Goal: Information Seeking & Learning: Learn about a topic

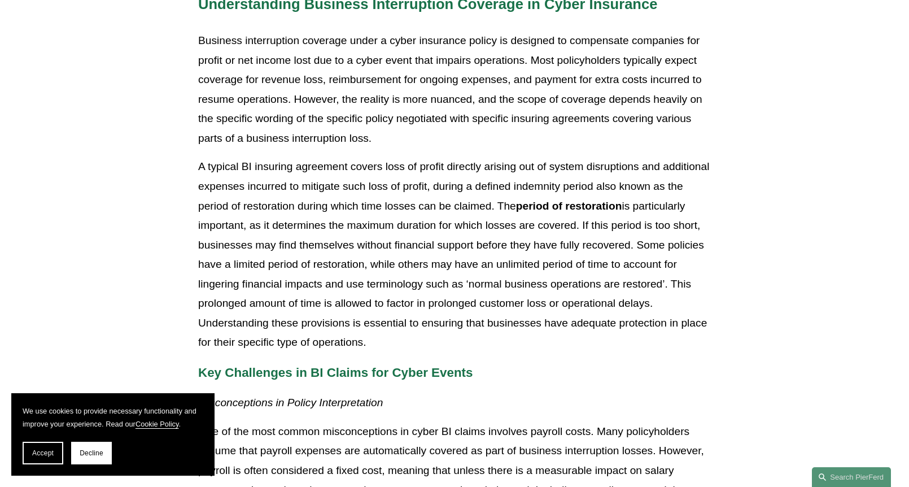
scroll to position [565, 0]
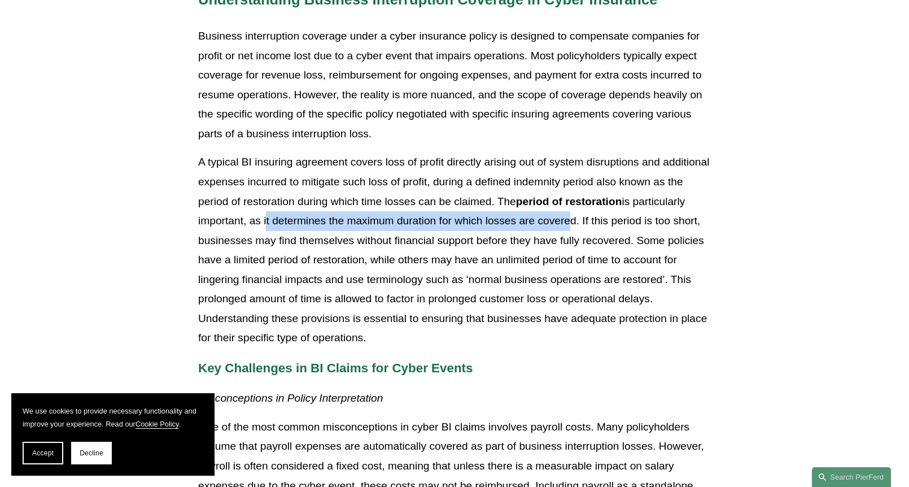
drag, startPoint x: 265, startPoint y: 221, endPoint x: 565, endPoint y: 225, distance: 300.5
click at [565, 225] on p "A typical BI insuring agreement covers loss of profit directly arising out of s…" at bounding box center [454, 250] width 513 height 195
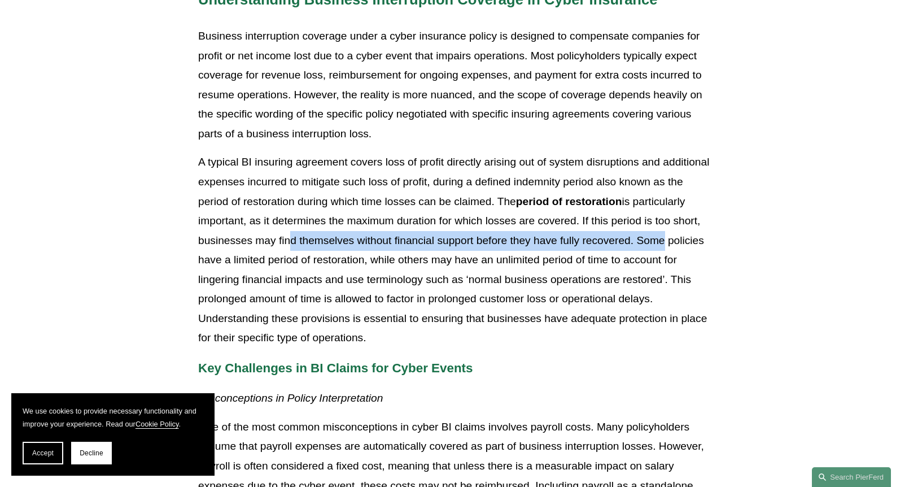
drag, startPoint x: 284, startPoint y: 241, endPoint x: 660, endPoint y: 244, distance: 376.8
click at [660, 244] on p "A typical BI insuring agreement covers loss of profit directly arising out of s…" at bounding box center [454, 250] width 513 height 195
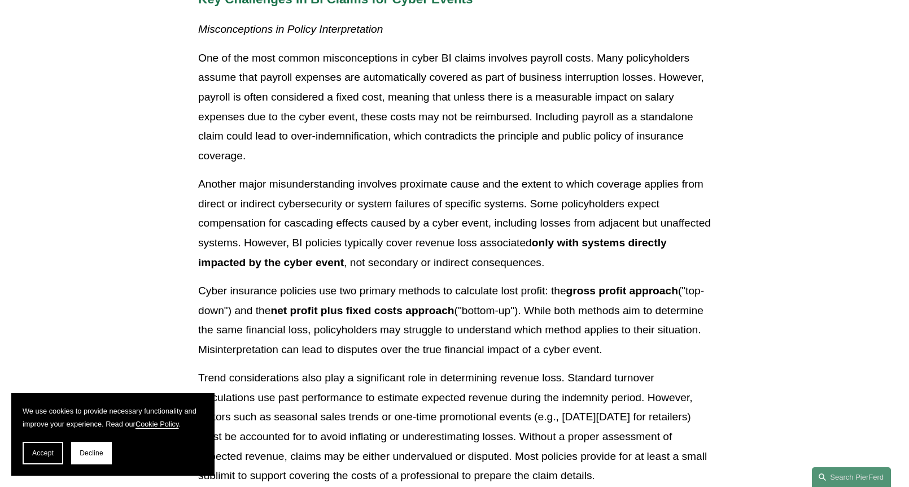
scroll to position [960, 0]
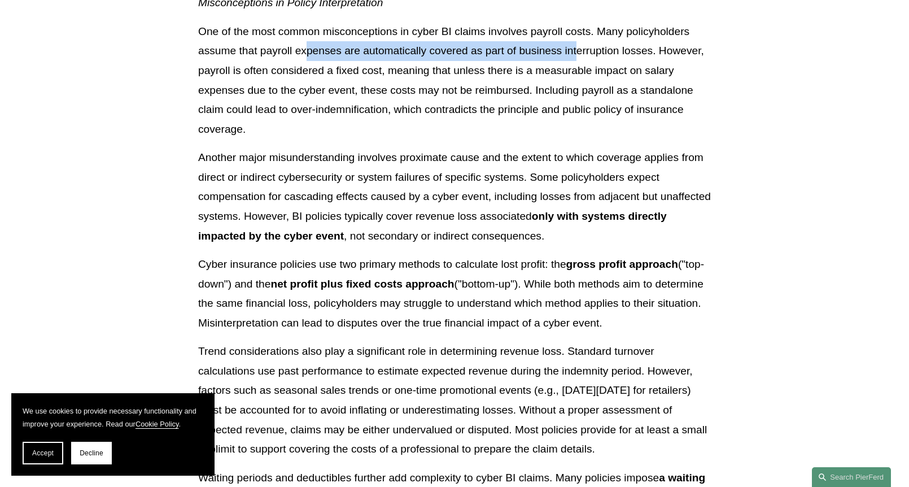
drag, startPoint x: 309, startPoint y: 55, endPoint x: 577, endPoint y: 59, distance: 267.8
click at [577, 59] on p "One of the most common misconceptions in cyber BI claims involves payroll costs…" at bounding box center [454, 80] width 513 height 117
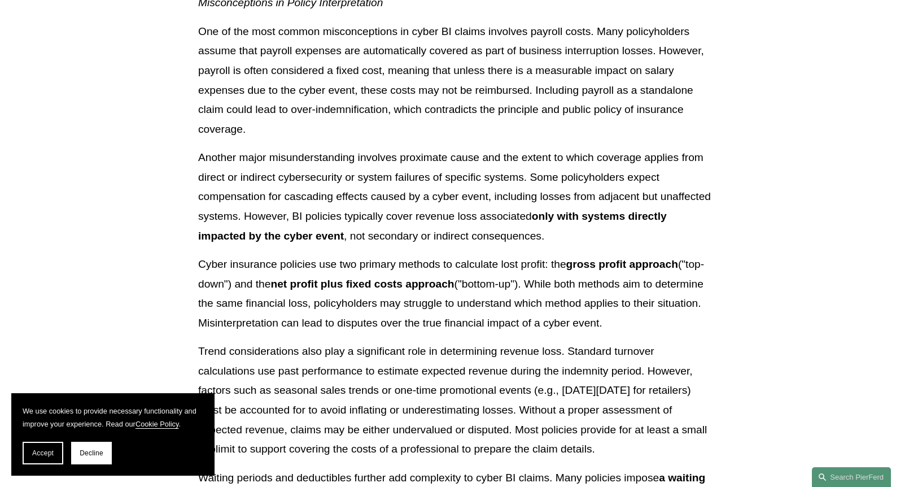
click at [322, 281] on strong "net profit plus fixed costs approach" at bounding box center [363, 284] width 184 height 12
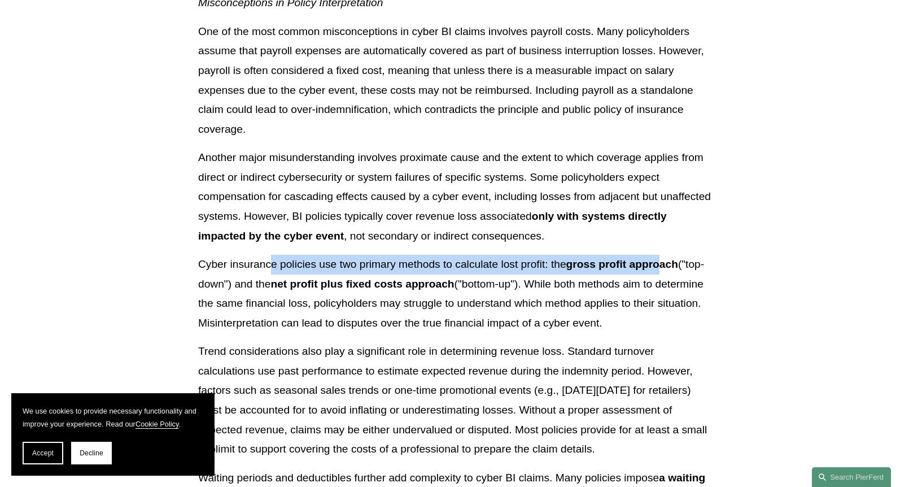
drag, startPoint x: 270, startPoint y: 263, endPoint x: 663, endPoint y: 269, distance: 392.6
click at [663, 269] on p "Cyber insurance policies use two primary methods to calculate lost profit: the …" at bounding box center [454, 294] width 513 height 78
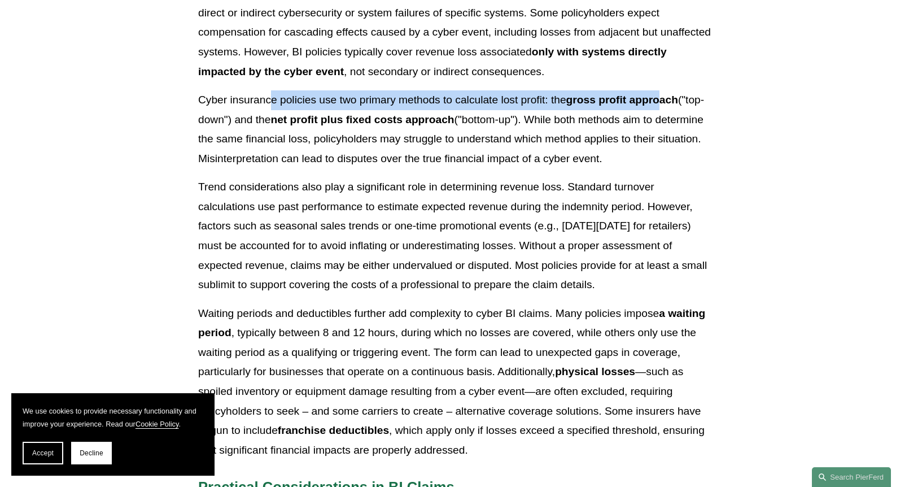
scroll to position [1130, 0]
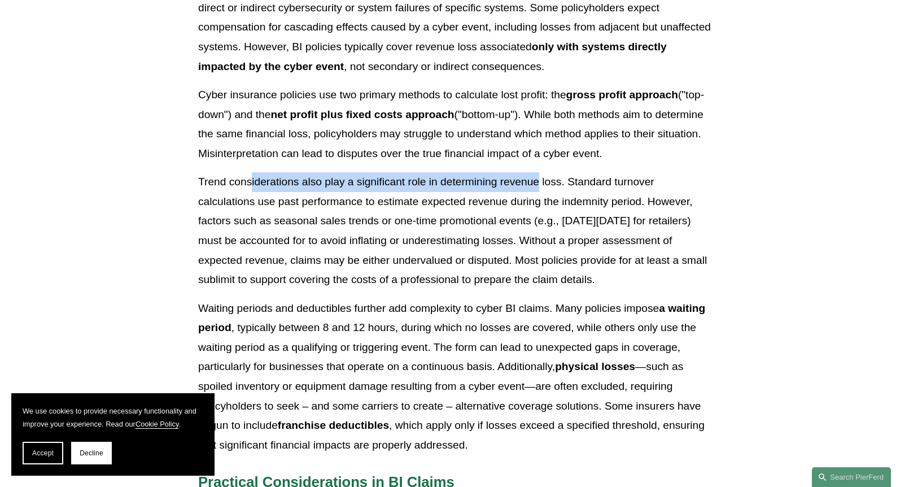
drag, startPoint x: 251, startPoint y: 181, endPoint x: 538, endPoint y: 190, distance: 287.1
click at [538, 190] on p "Trend considerations also play a significant role in determining revenue loss. …" at bounding box center [454, 230] width 513 height 117
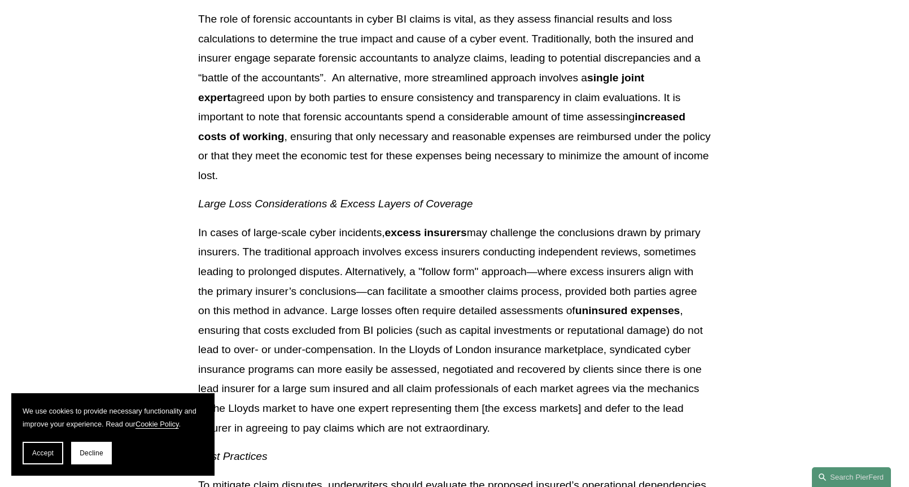
scroll to position [1638, 0]
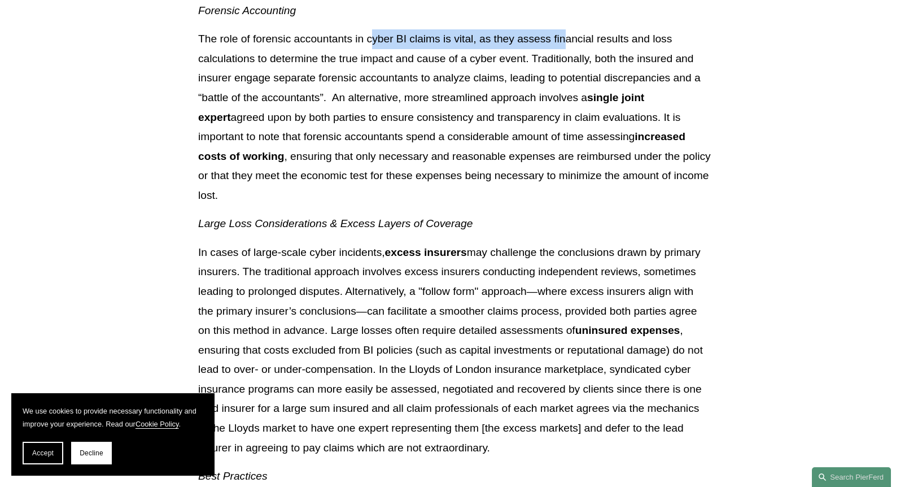
drag, startPoint x: 372, startPoint y: 44, endPoint x: 564, endPoint y: 47, distance: 192.6
click at [564, 47] on p "The role of forensic accountants in cyber BI claims is vital, as they assess fi…" at bounding box center [454, 117] width 513 height 176
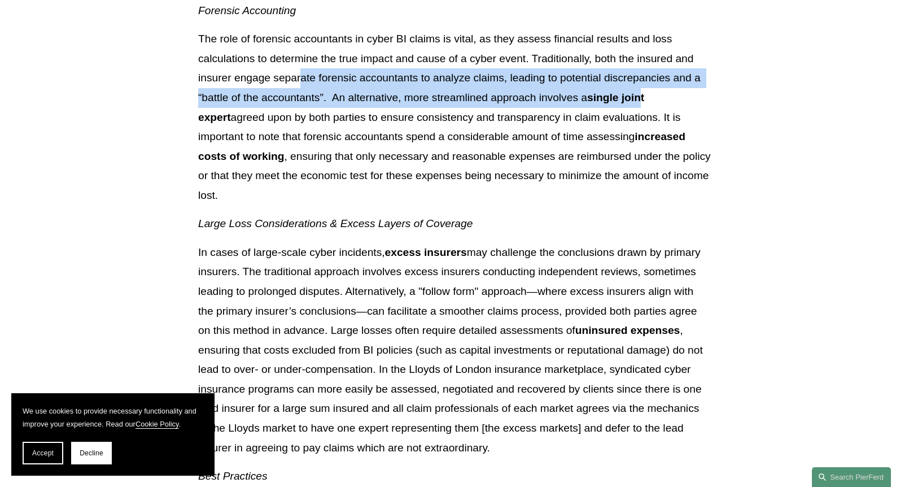
drag, startPoint x: 299, startPoint y: 79, endPoint x: 642, endPoint y: 90, distance: 343.1
click at [642, 90] on p "The role of forensic accountants in cyber BI claims is vital, as they assess fi…" at bounding box center [454, 117] width 513 height 176
click at [464, 103] on p "The role of forensic accountants in cyber BI claims is vital, as they assess fi…" at bounding box center [454, 117] width 513 height 176
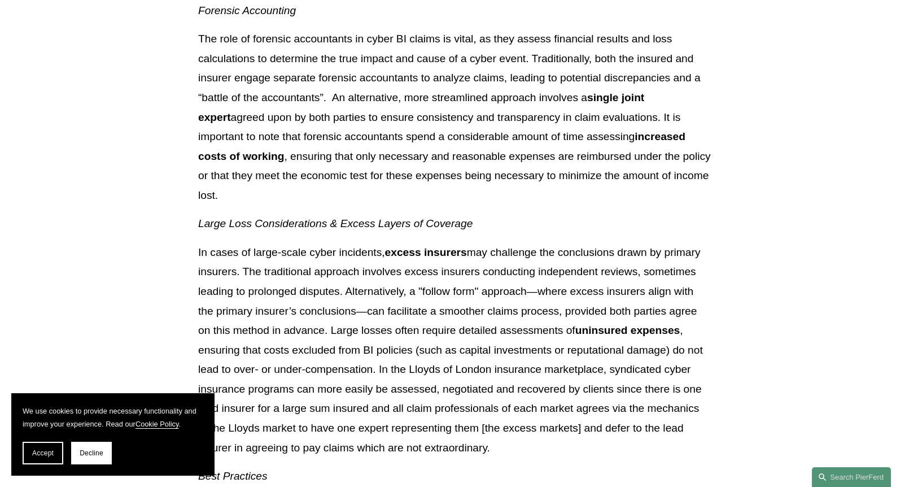
drag, startPoint x: 307, startPoint y: 137, endPoint x: 578, endPoint y: 137, distance: 271.7
click at [578, 137] on p "The role of forensic accountants in cyber BI claims is vital, as they assess fi…" at bounding box center [454, 117] width 513 height 176
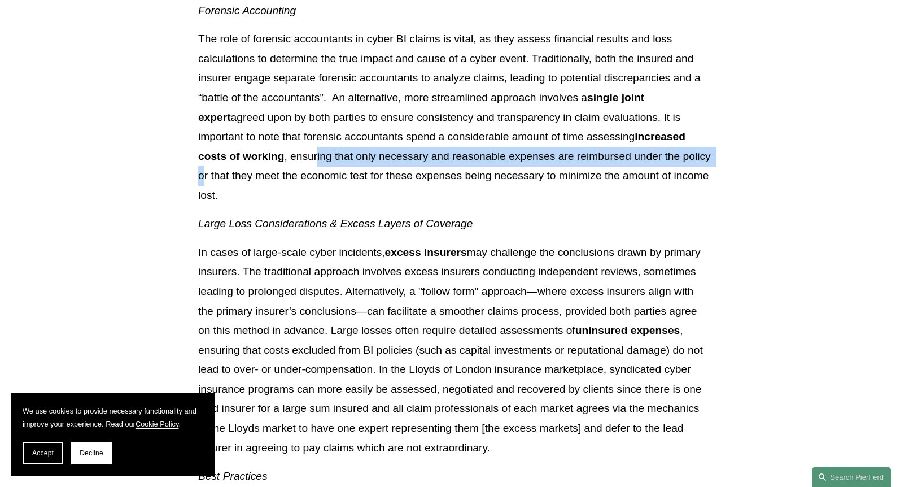
drag, startPoint x: 274, startPoint y: 154, endPoint x: 674, endPoint y: 150, distance: 399.9
click at [674, 150] on p "The role of forensic accountants in cyber BI claims is vital, as they assess fi…" at bounding box center [454, 117] width 513 height 176
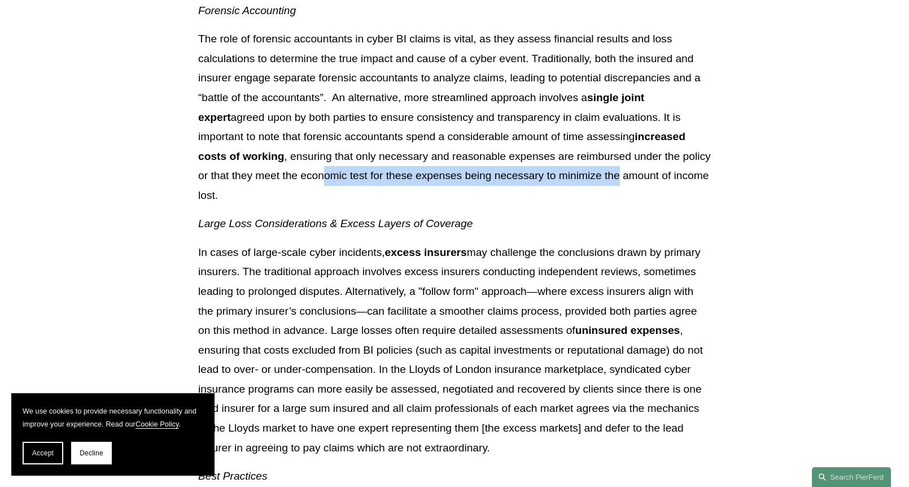
drag, startPoint x: 293, startPoint y: 175, endPoint x: 595, endPoint y: 186, distance: 303.0
click at [595, 186] on p "The role of forensic accountants in cyber BI claims is vital, as they assess fi…" at bounding box center [454, 117] width 513 height 176
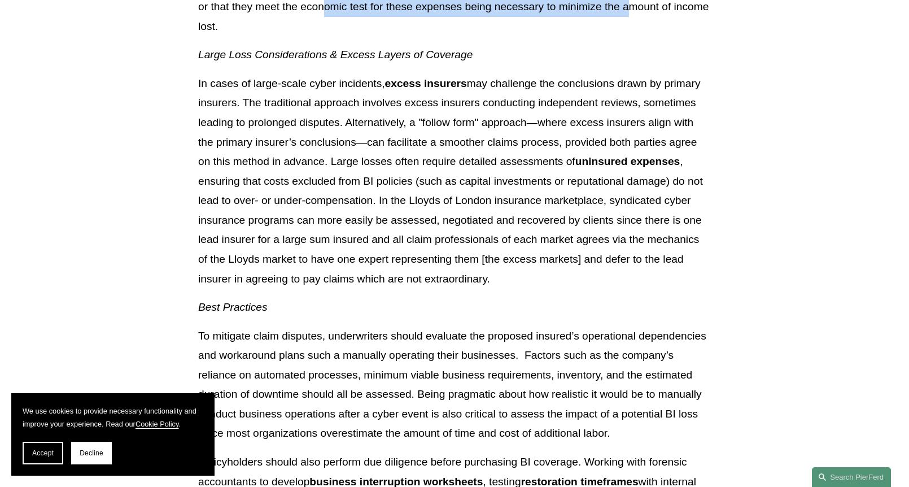
scroll to position [1808, 0]
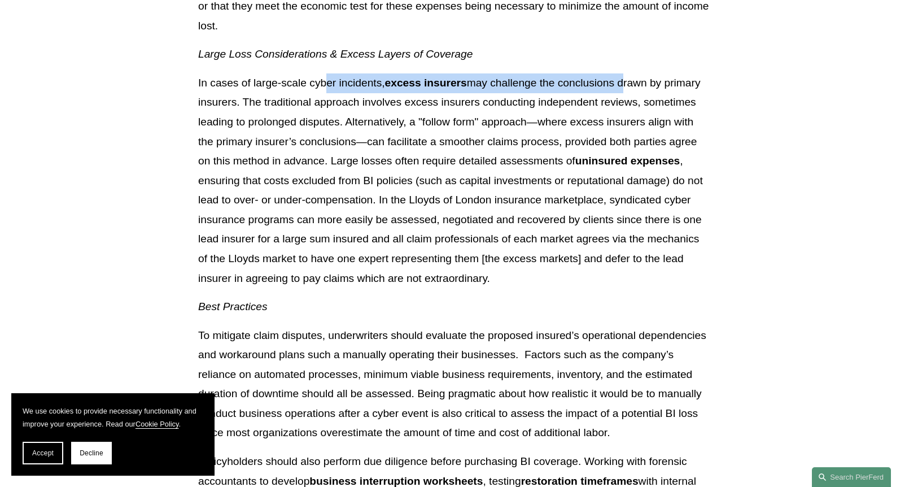
drag, startPoint x: 326, startPoint y: 65, endPoint x: 623, endPoint y: 73, distance: 297.2
click at [623, 73] on p "In cases of large-scale cyber incidents, excess insurers may challenge the conc…" at bounding box center [454, 180] width 513 height 215
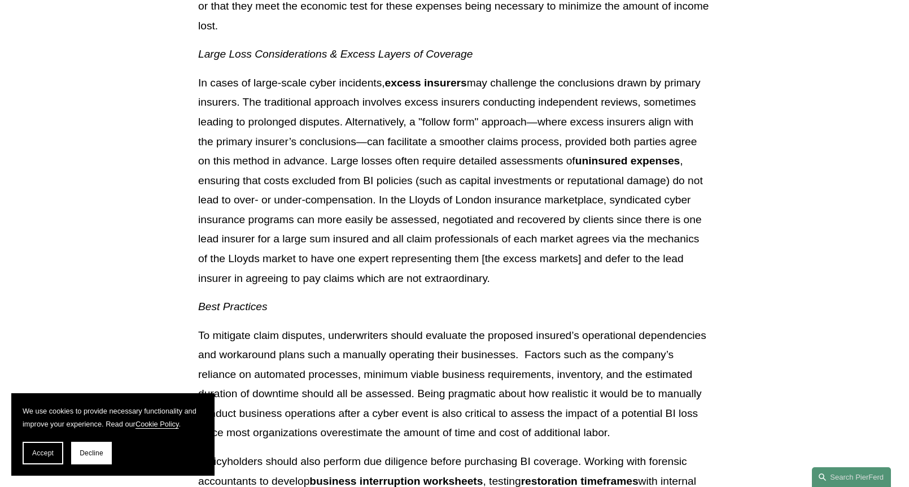
click at [317, 83] on p "In cases of large-scale cyber incidents, excess insurers may challenge the conc…" at bounding box center [454, 180] width 513 height 215
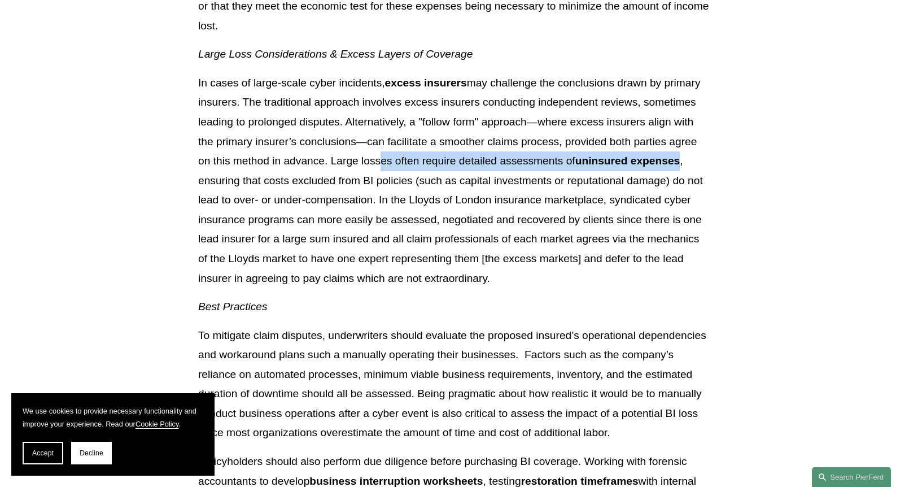
drag, startPoint x: 375, startPoint y: 142, endPoint x: 682, endPoint y: 149, distance: 307.3
click at [682, 149] on p "In cases of large-scale cyber incidents, excess insurers may challenge the conc…" at bounding box center [454, 180] width 513 height 215
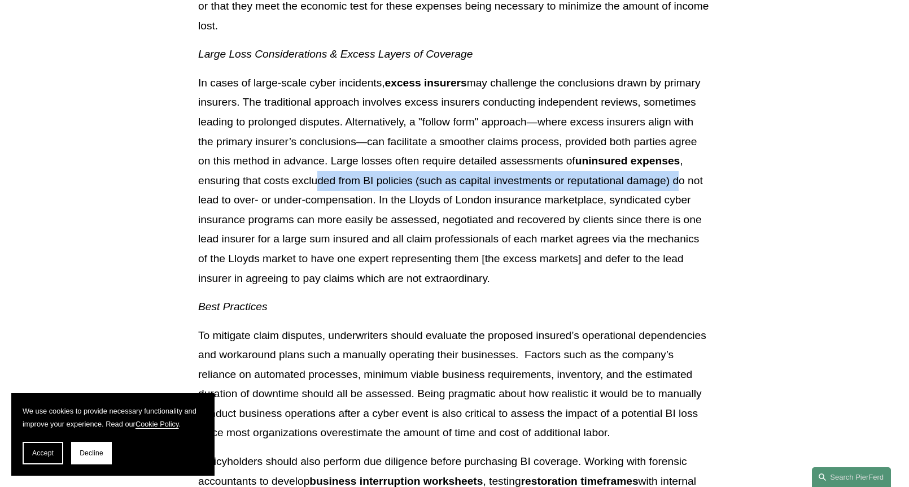
drag, startPoint x: 318, startPoint y: 158, endPoint x: 677, endPoint y: 164, distance: 358.7
click at [677, 164] on p "In cases of large-scale cyber incidents, excess insurers may challenge the conc…" at bounding box center [454, 180] width 513 height 215
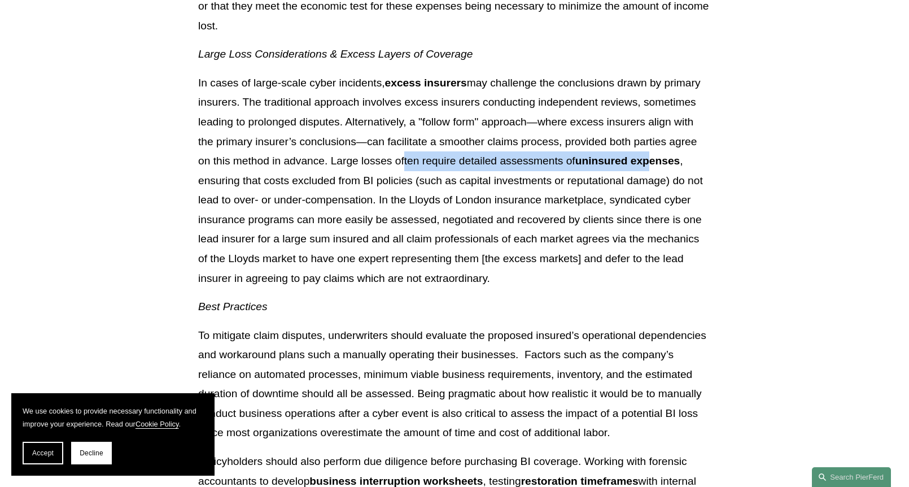
drag, startPoint x: 400, startPoint y: 139, endPoint x: 652, endPoint y: 145, distance: 252.0
click at [652, 145] on p "In cases of large-scale cyber incidents, excess insurers may challenge the conc…" at bounding box center [454, 180] width 513 height 215
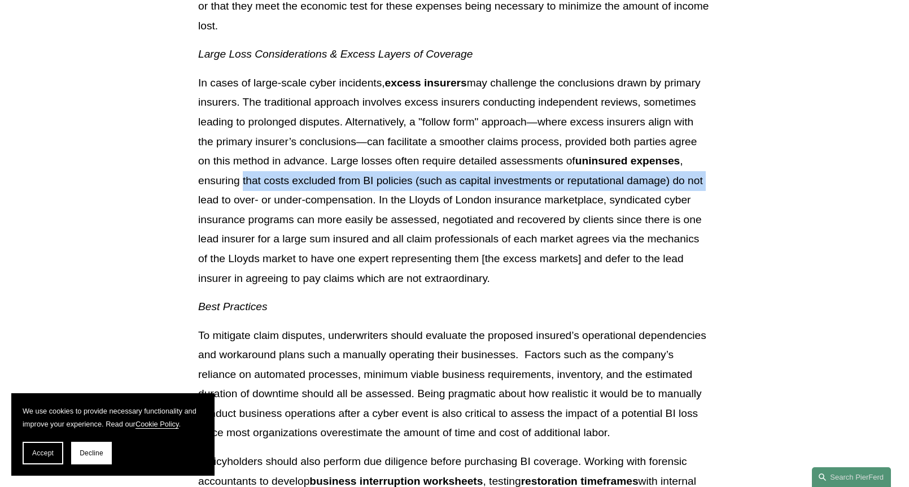
drag, startPoint x: 243, startPoint y: 160, endPoint x: 712, endPoint y: 171, distance: 468.9
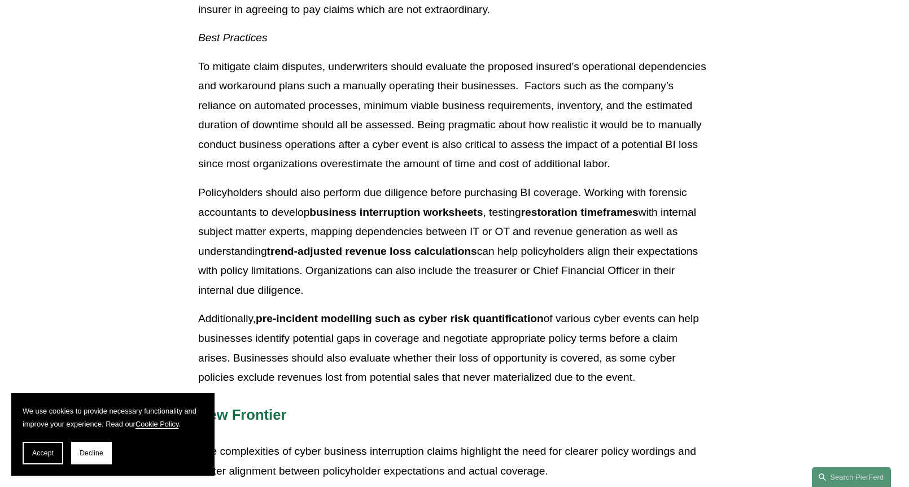
scroll to position [2090, 0]
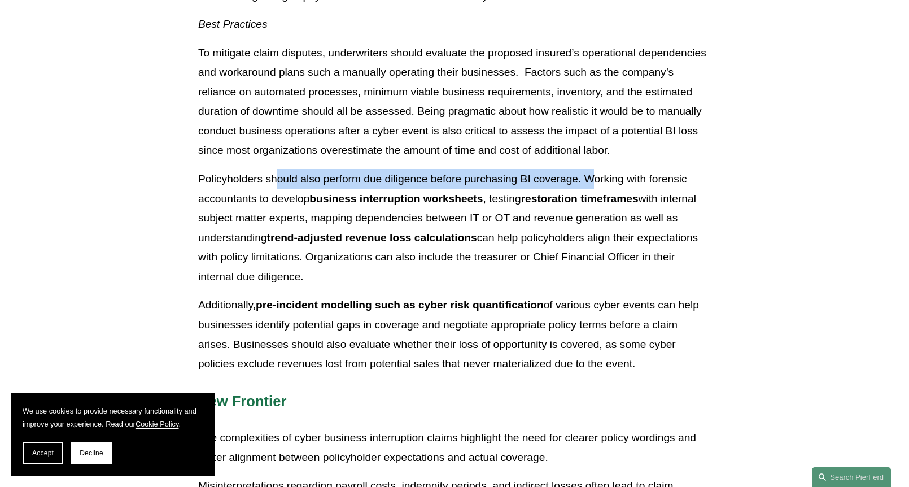
drag, startPoint x: 280, startPoint y: 157, endPoint x: 596, endPoint y: 151, distance: 315.8
click at [596, 169] on p "Policyholders should also perform due diligence before purchasing BI coverage. …" at bounding box center [454, 227] width 513 height 117
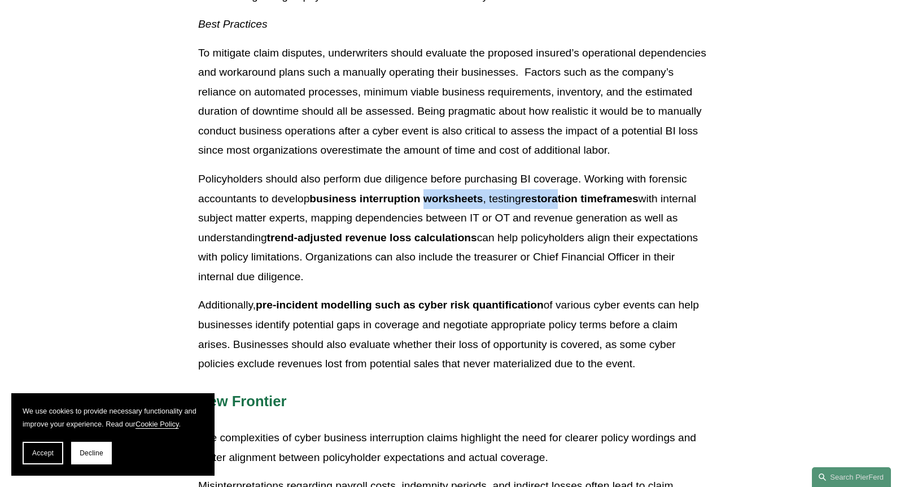
drag, startPoint x: 514, startPoint y: 179, endPoint x: 573, endPoint y: 180, distance: 58.7
click at [573, 180] on p "Policyholders should also perform due diligence before purchasing BI coverage. …" at bounding box center [454, 227] width 513 height 117
click at [324, 260] on p "Policyholders should also perform due diligence before purchasing BI coverage. …" at bounding box center [454, 227] width 513 height 117
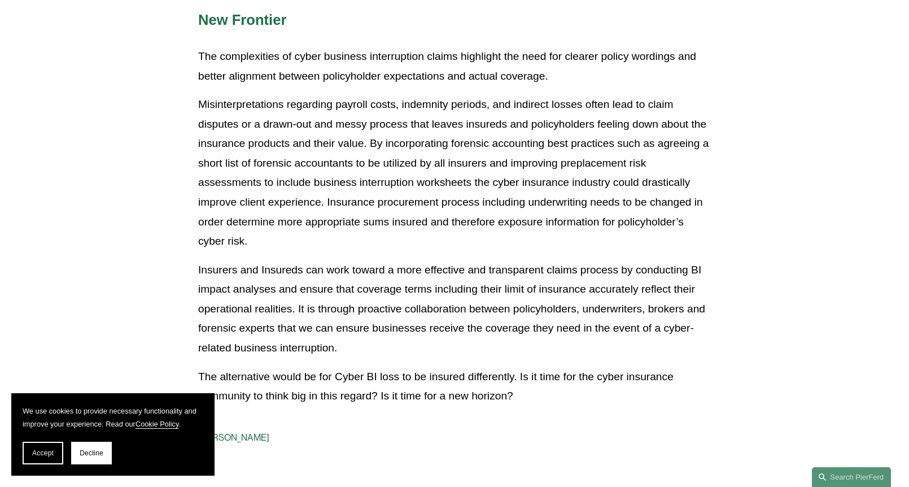
scroll to position [2598, 0]
